Goal: Information Seeking & Learning: Find specific fact

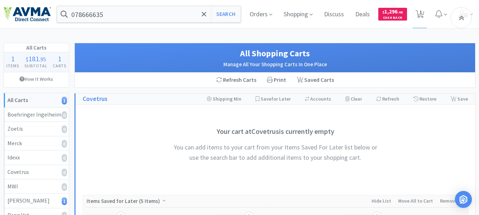
select select "1"
click at [137, 11] on input "078666635" at bounding box center [148, 14] width 183 height 16
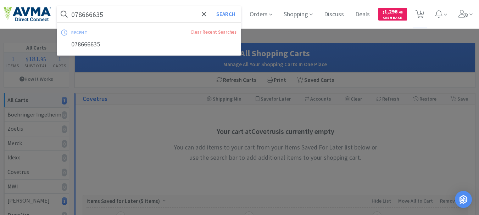
paste input "510218"
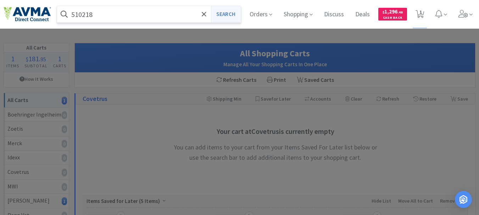
type input "510218"
click at [225, 15] on button "Search" at bounding box center [225, 14] width 29 height 16
select select "1"
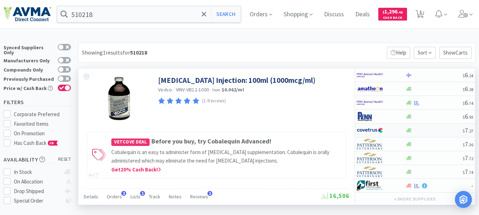
click at [365, 128] on img at bounding box center [369, 130] width 27 height 11
select select "1"
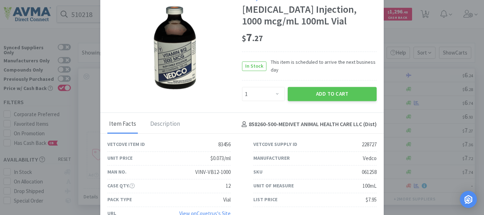
click at [372, 172] on div "061258" at bounding box center [369, 172] width 15 height 9
copy div "061258"
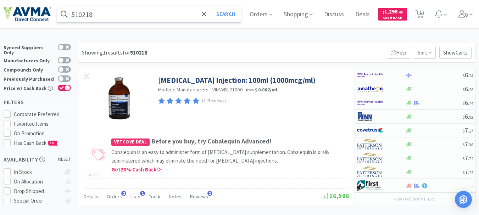
click at [124, 22] on div "510218 Search" at bounding box center [149, 14] width 184 height 17
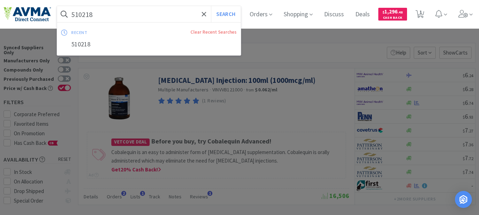
click at [125, 21] on input "510218" at bounding box center [148, 14] width 183 height 16
paste input "193.43111.3"
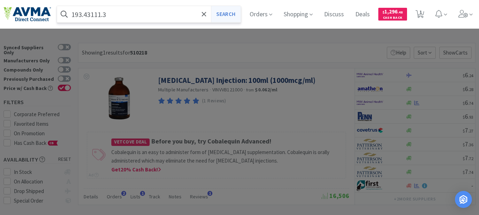
type input "193.43111.3"
click at [232, 11] on button "Search" at bounding box center [225, 14] width 29 height 16
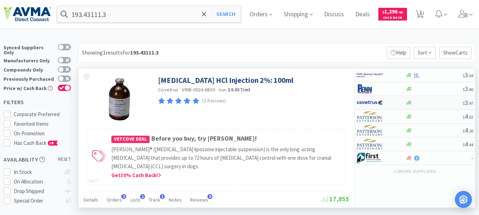
click at [370, 103] on img at bounding box center [369, 102] width 27 height 11
select select "1"
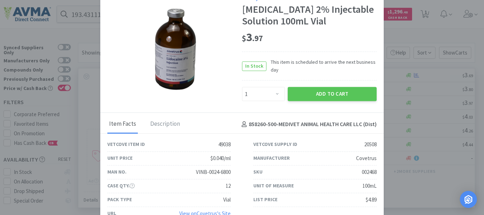
click at [365, 171] on div "002468" at bounding box center [369, 172] width 15 height 9
copy div "002468"
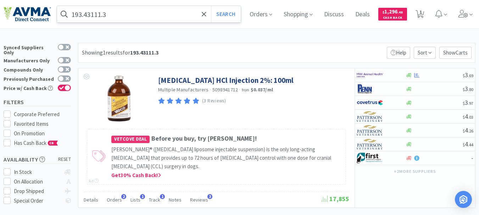
click at [134, 12] on input "193.43111.3" at bounding box center [148, 14] width 183 height 16
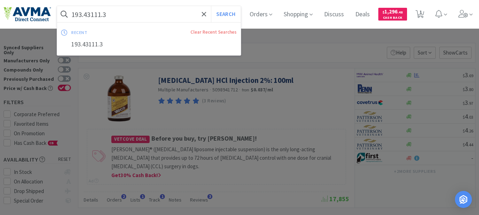
paste input "019650"
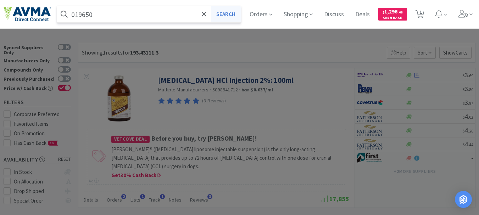
click at [232, 16] on button "Search" at bounding box center [225, 14] width 29 height 16
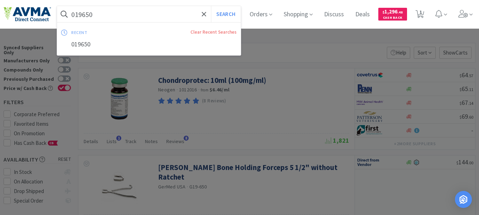
click at [97, 14] on input "019650" at bounding box center [148, 14] width 183 height 16
paste input "02468"
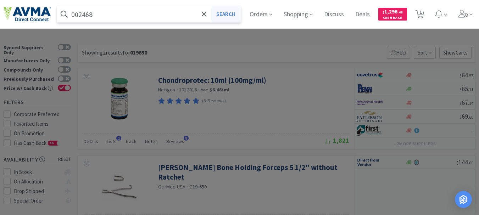
type input "002468"
click at [232, 11] on button "Search" at bounding box center [225, 14] width 29 height 16
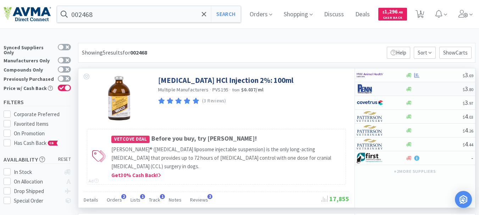
click at [363, 92] on img at bounding box center [369, 89] width 27 height 11
select select "1"
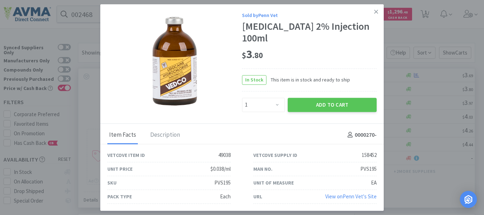
click at [222, 179] on div "PVS195" at bounding box center [222, 183] width 16 height 9
copy div "PVS195"
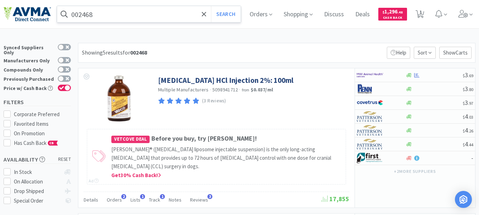
click at [151, 19] on input "002468" at bounding box center [148, 14] width 183 height 16
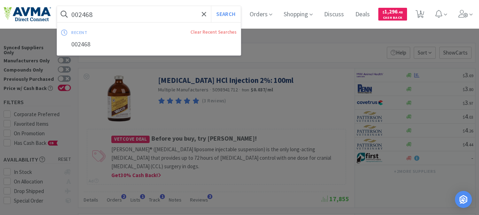
paste input "6125"
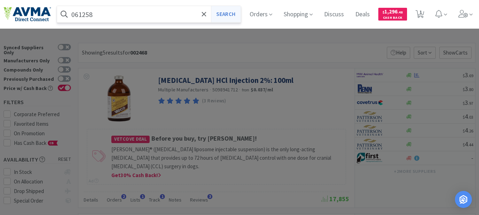
type input "061258"
click at [227, 15] on button "Search" at bounding box center [225, 14] width 29 height 16
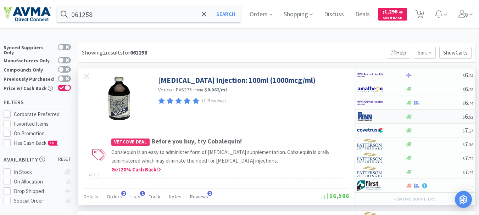
click at [363, 117] on img at bounding box center [369, 116] width 27 height 11
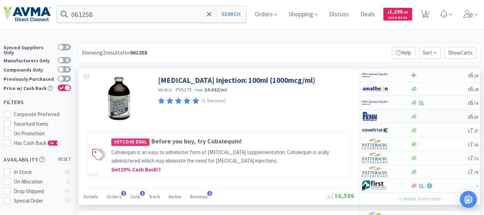
select select "1"
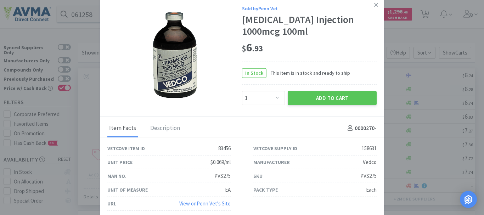
click at [366, 177] on div "PVS275" at bounding box center [368, 176] width 16 height 9
copy div "PVS275"
